Goal: Task Accomplishment & Management: Use online tool/utility

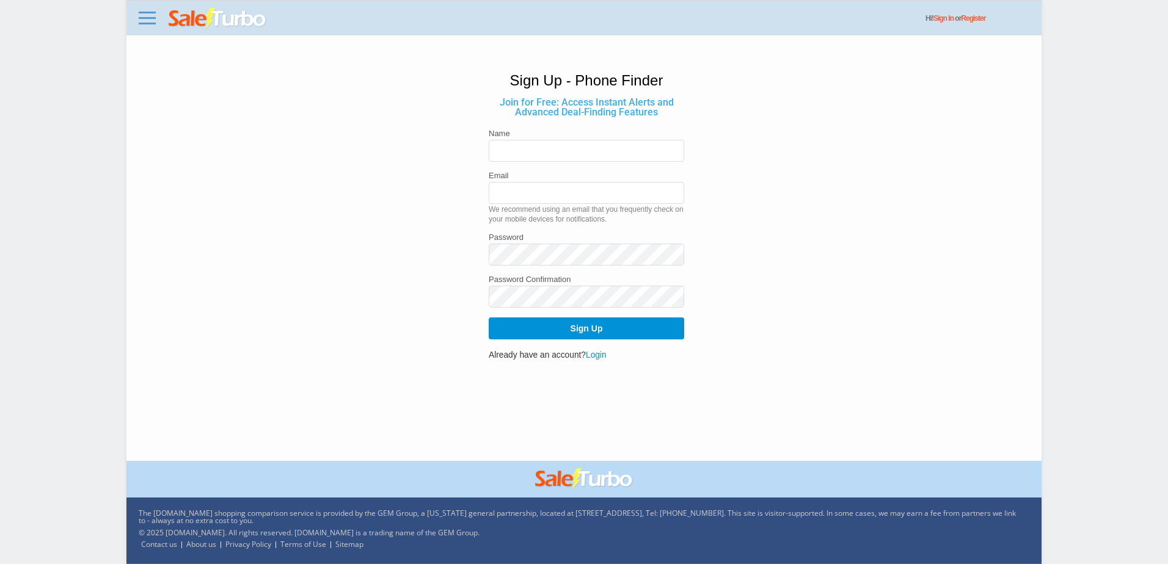
click at [595, 354] on link "Login" at bounding box center [596, 355] width 21 height 9
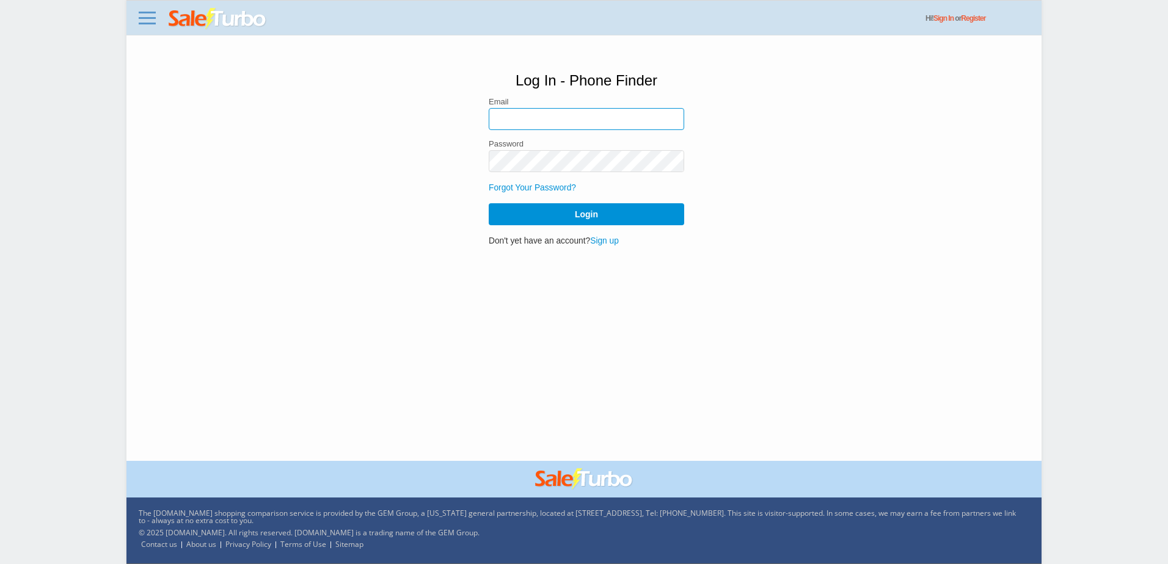
click at [610, 116] on input "email" at bounding box center [586, 119] width 195 height 22
paste input "Orders@dmarelectronics.com"
type input "Orders@dmarelectronics.com"
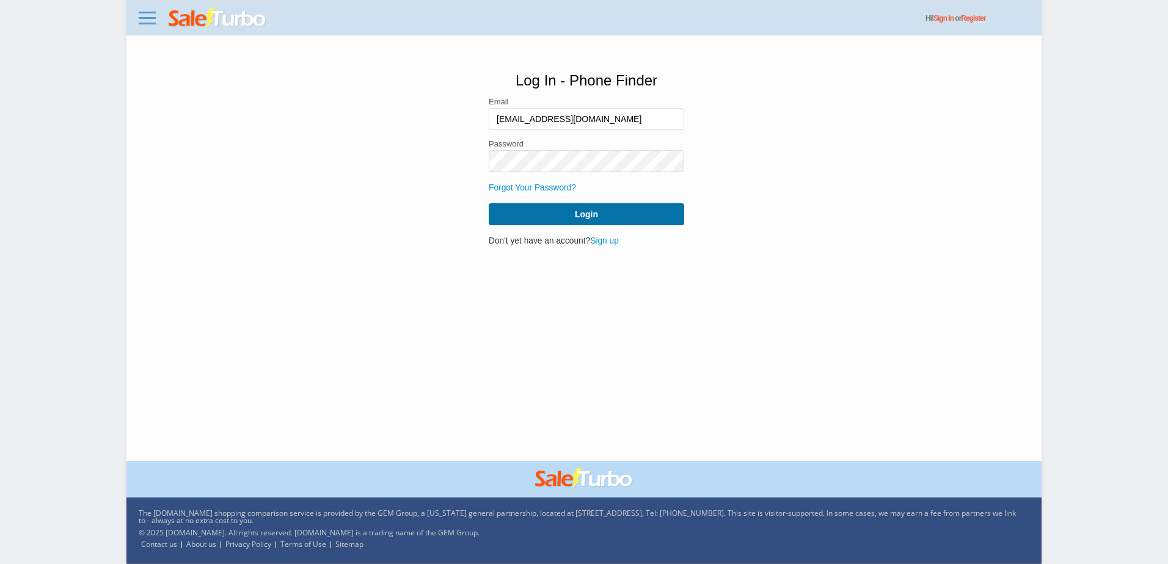
click at [640, 215] on button "Login" at bounding box center [586, 214] width 195 height 22
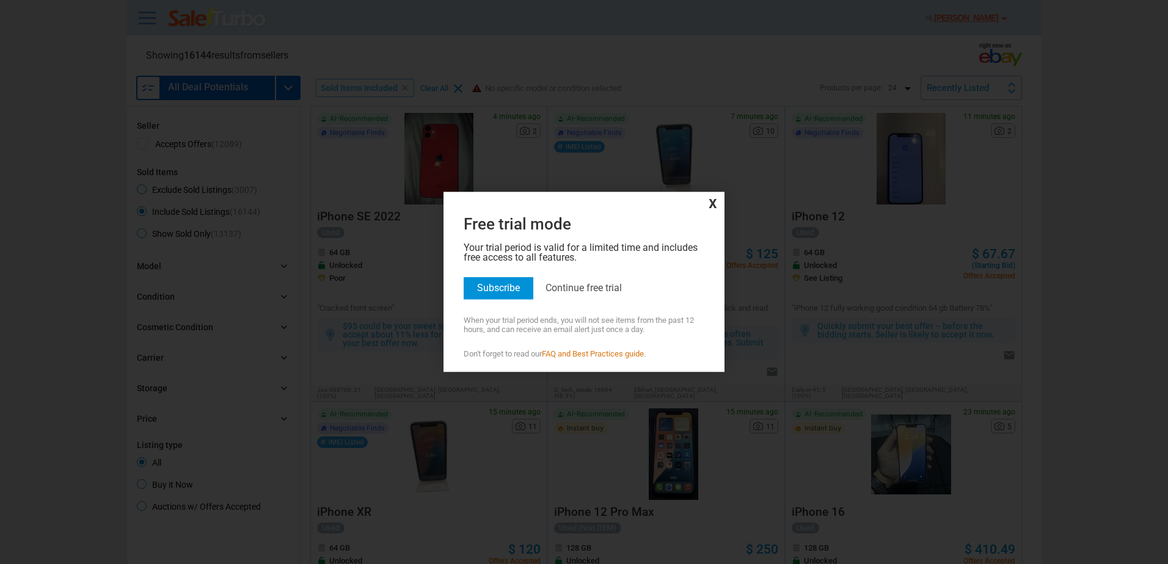
click at [711, 202] on span "x" at bounding box center [584, 203] width 275 height 16
